Goal: Find specific page/section: Find specific page/section

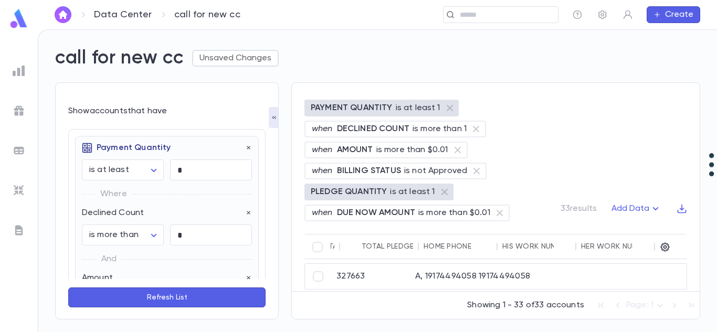
scroll to position [0, 1424]
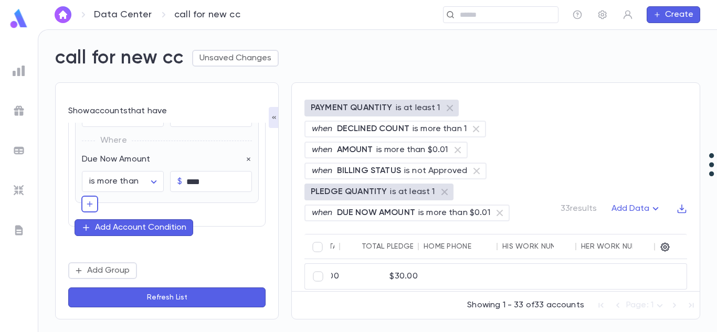
click at [61, 6] on div "Data Center call for new cc ​ Create" at bounding box center [377, 14] width 679 height 29
click at [61, 9] on button "button" at bounding box center [63, 14] width 17 height 17
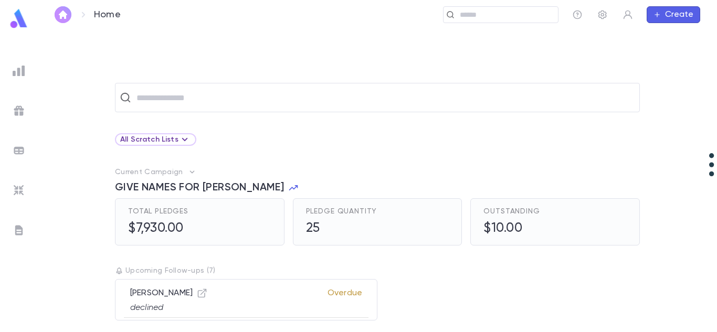
click at [59, 12] on img "button" at bounding box center [63, 14] width 13 height 8
click at [27, 63] on div at bounding box center [18, 70] width 19 height 19
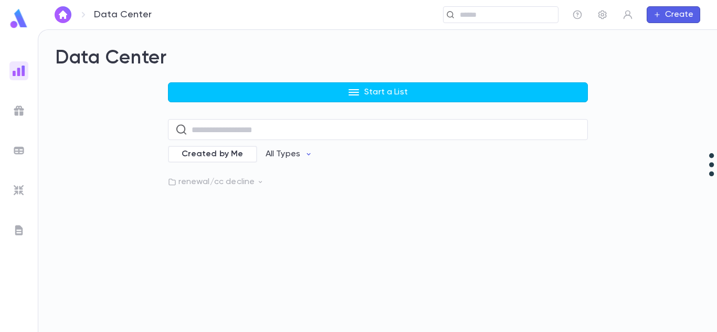
click at [240, 182] on p "renewal/cc decline" at bounding box center [378, 182] width 420 height 10
click at [260, 185] on icon at bounding box center [260, 181] width 7 height 7
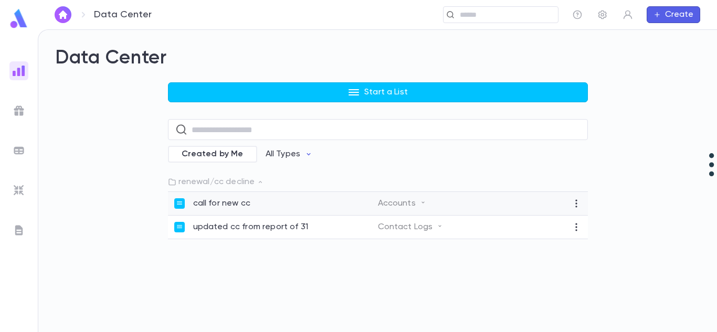
click at [282, 205] on div "call for new cc" at bounding box center [276, 203] width 204 height 10
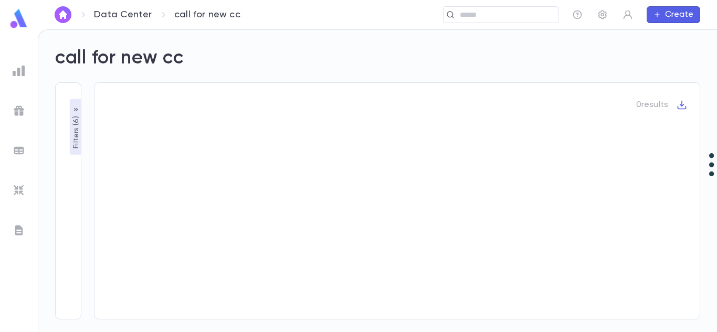
type input "********"
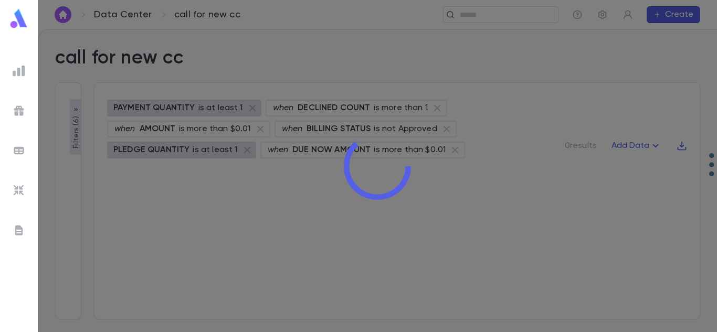
type input "********"
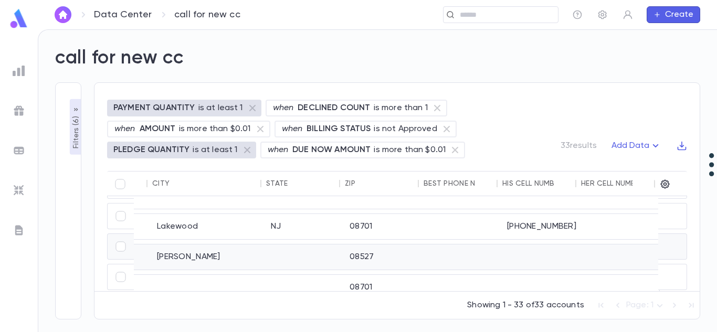
scroll to position [792, 518]
click at [77, 107] on icon "button" at bounding box center [76, 110] width 8 height 8
